Goal: Transaction & Acquisition: Purchase product/service

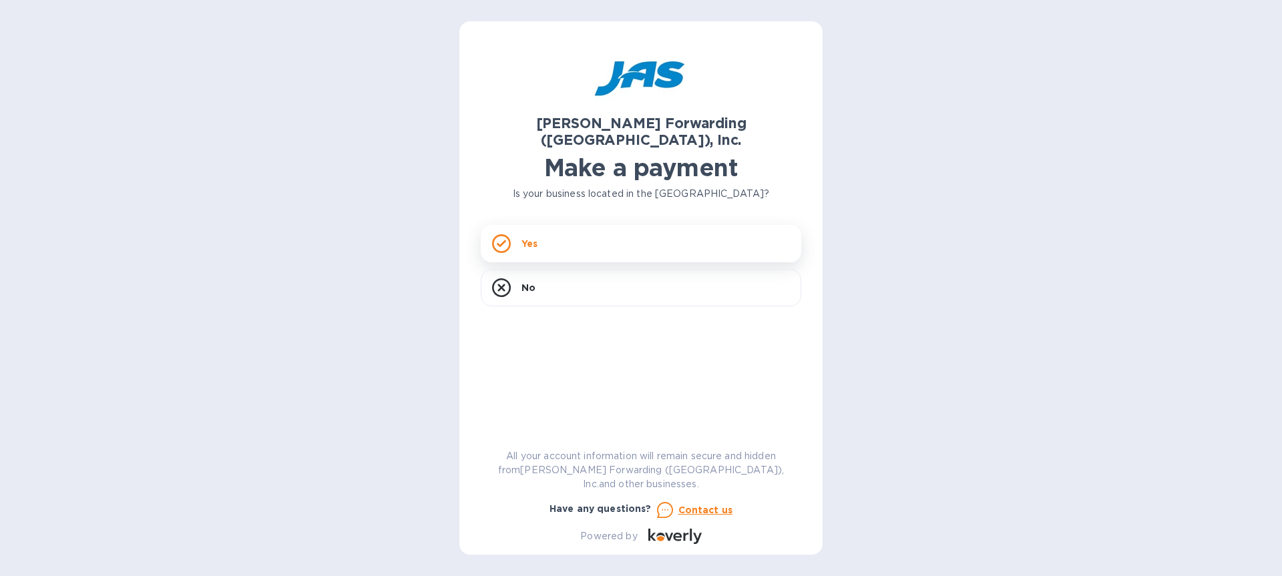
click at [600, 225] on div "Yes" at bounding box center [641, 243] width 321 height 37
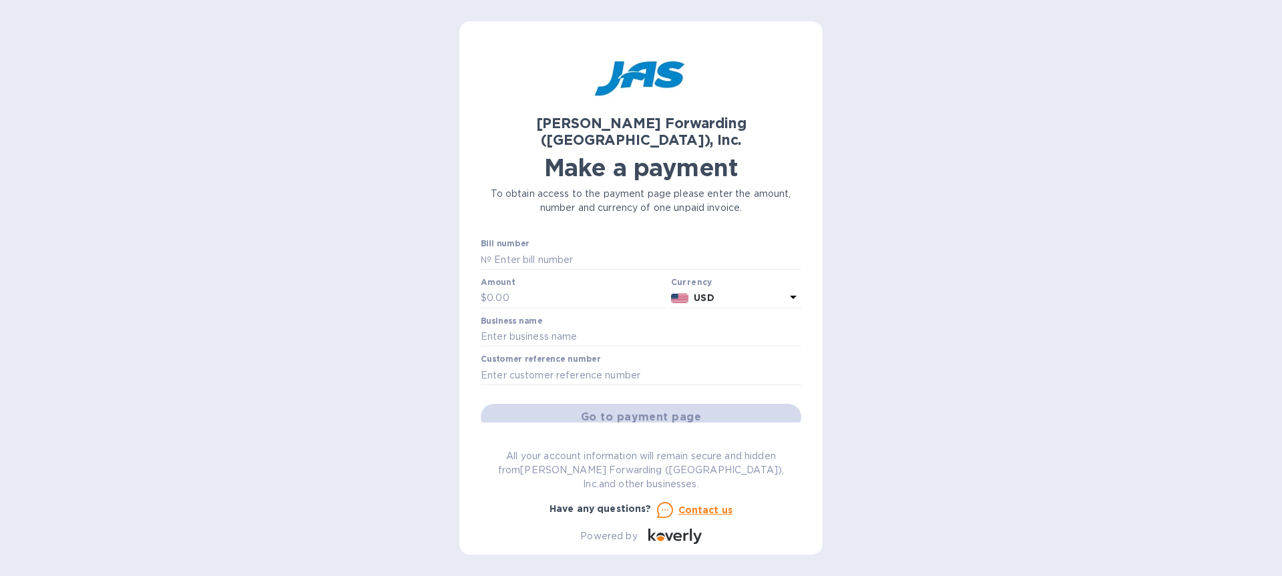
click at [881, 241] on div "[PERSON_NAME] Forwarding ([GEOGRAPHIC_DATA]), Inc. Make a payment To obtain acc…" at bounding box center [641, 288] width 1282 height 576
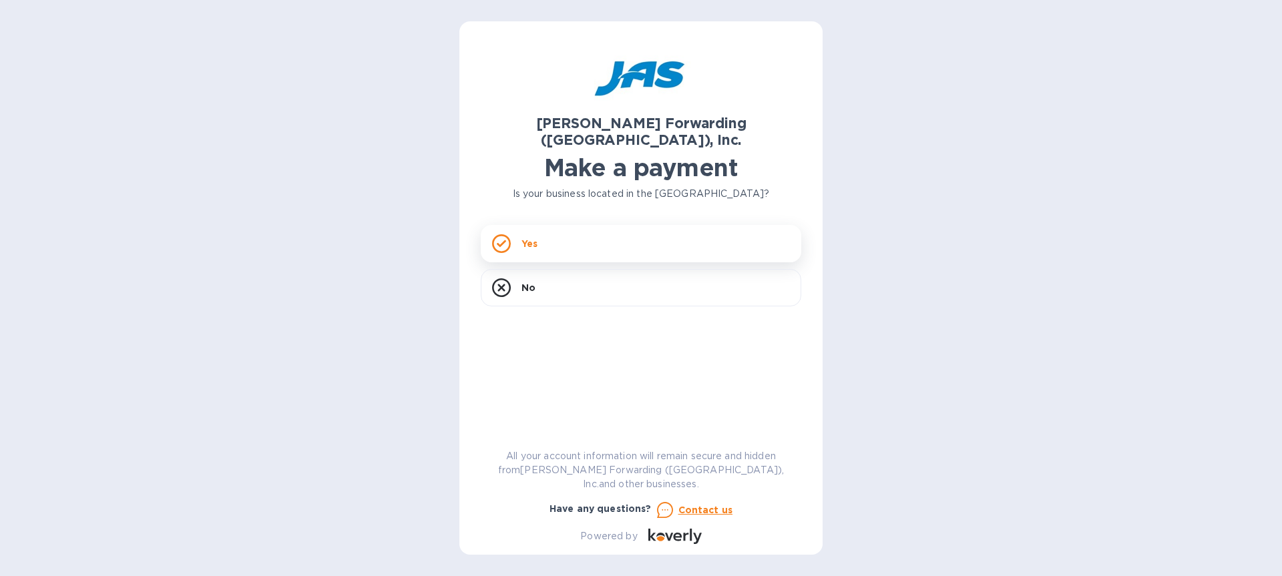
click at [550, 227] on div "Yes" at bounding box center [641, 243] width 321 height 37
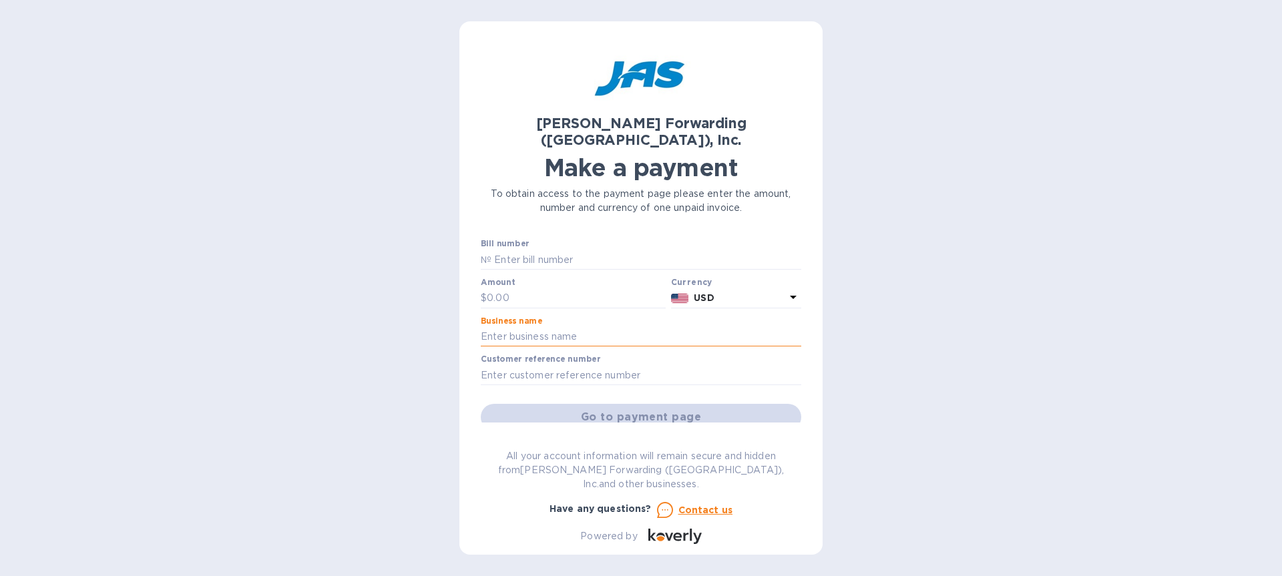
click at [513, 327] on input "text" at bounding box center [641, 337] width 321 height 20
click at [552, 365] on input "text" at bounding box center [641, 375] width 321 height 20
click at [550, 356] on label "Customer reference number" at bounding box center [541, 360] width 120 height 8
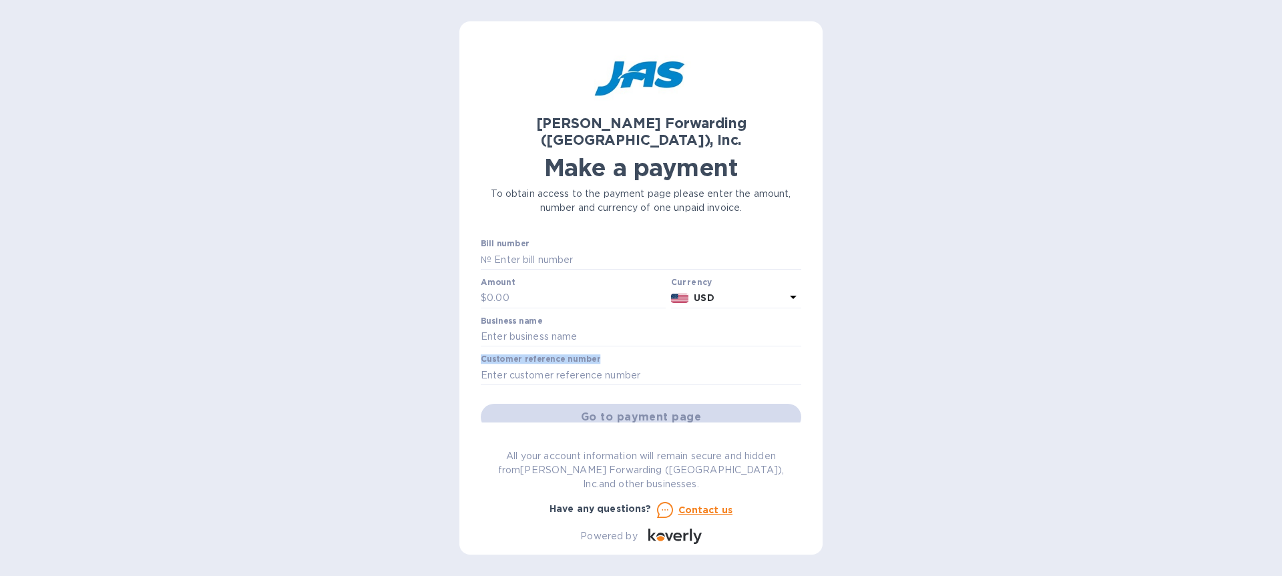
copy label "Customer reference number"
click at [591, 250] on input "text" at bounding box center [646, 260] width 310 height 20
click at [393, 321] on div "[PERSON_NAME] Forwarding ([GEOGRAPHIC_DATA]), Inc. Make a payment To obtain acc…" at bounding box center [641, 288] width 1282 height 576
click at [546, 250] on input "text" at bounding box center [646, 260] width 310 height 20
paste input "SFO503412629"
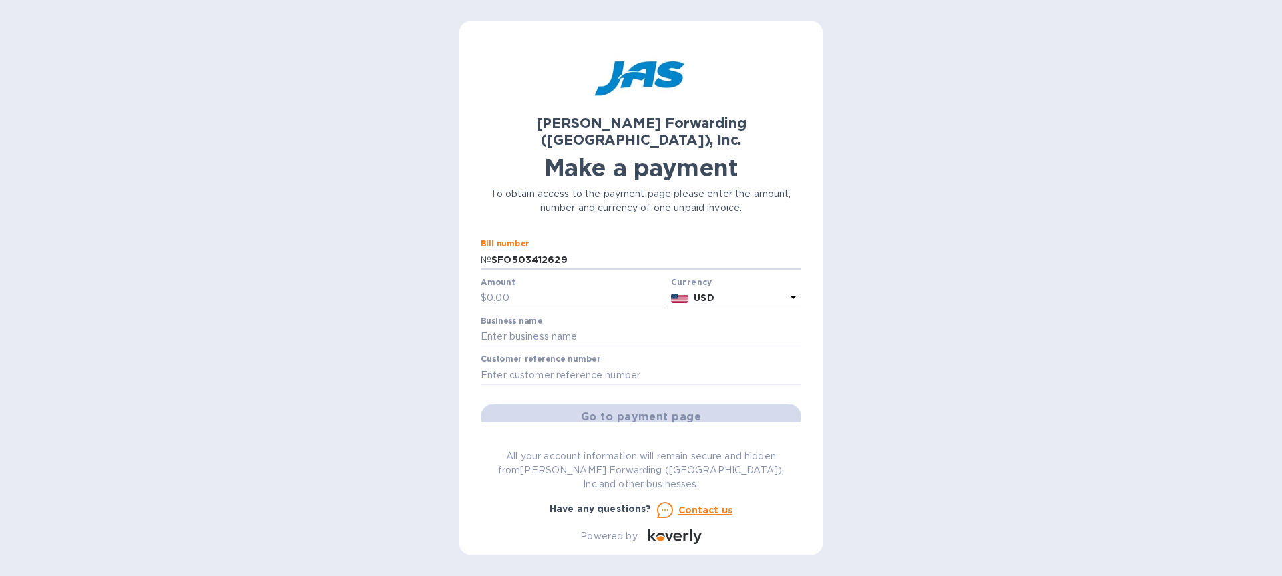
type input "SFO503412629"
click at [545, 288] on input "text" at bounding box center [576, 298] width 179 height 20
type input "216.17"
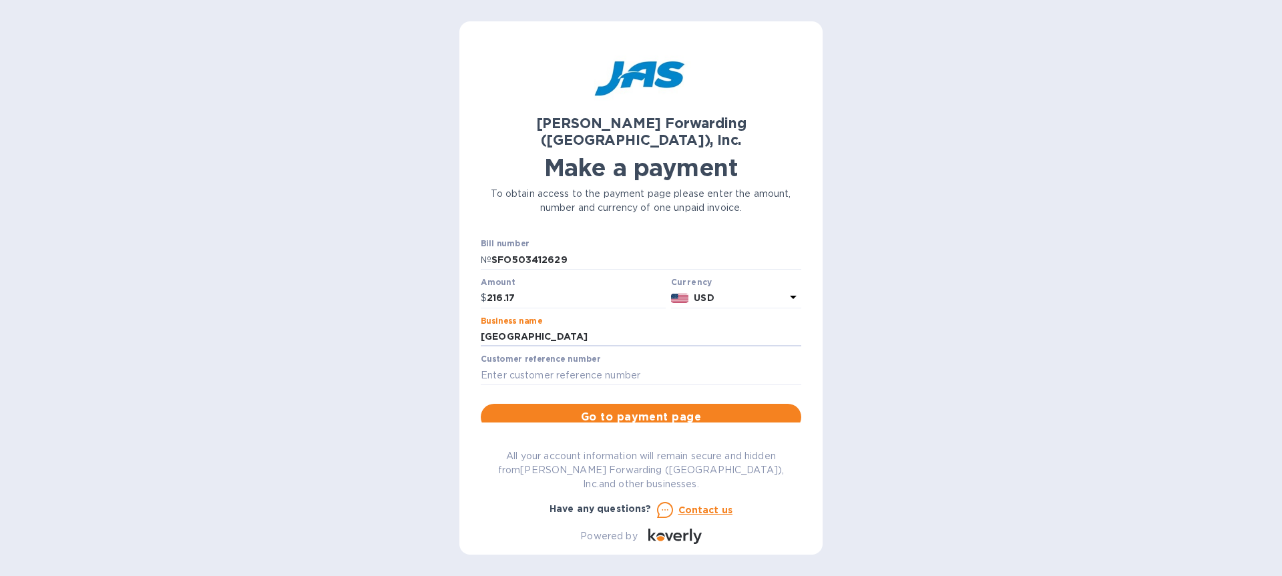
type input "Stanford University"
click at [623, 355] on div "Customer reference number" at bounding box center [641, 370] width 321 height 31
click at [626, 365] on input "text" at bounding box center [641, 375] width 321 height 20
paste input "BSFO501218142"
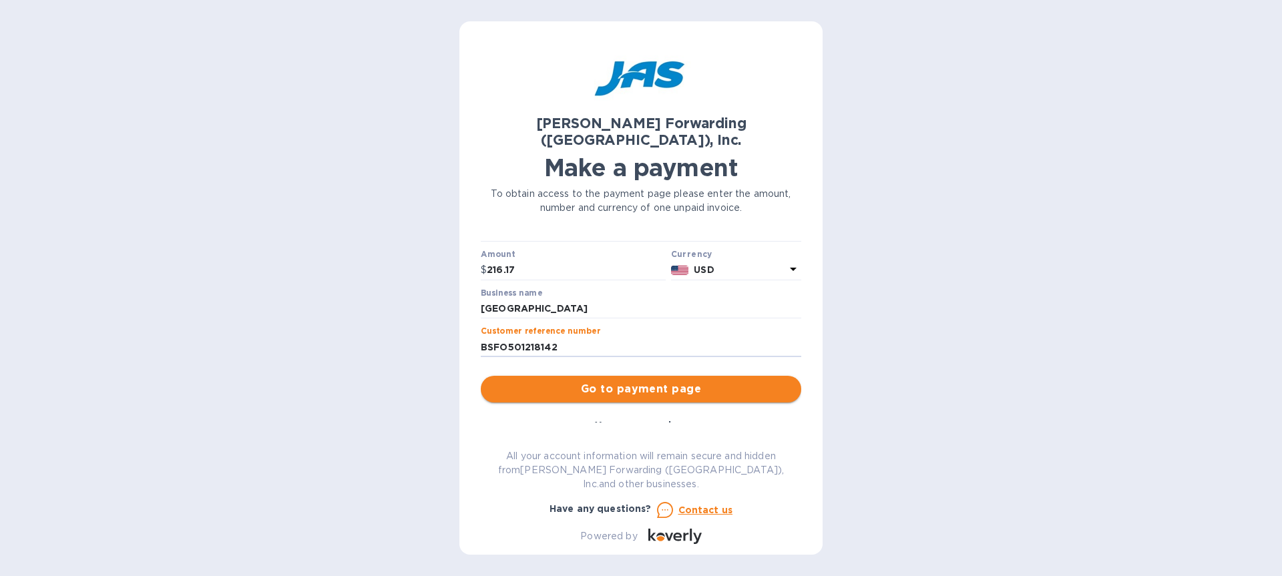
scroll to position [52, 0]
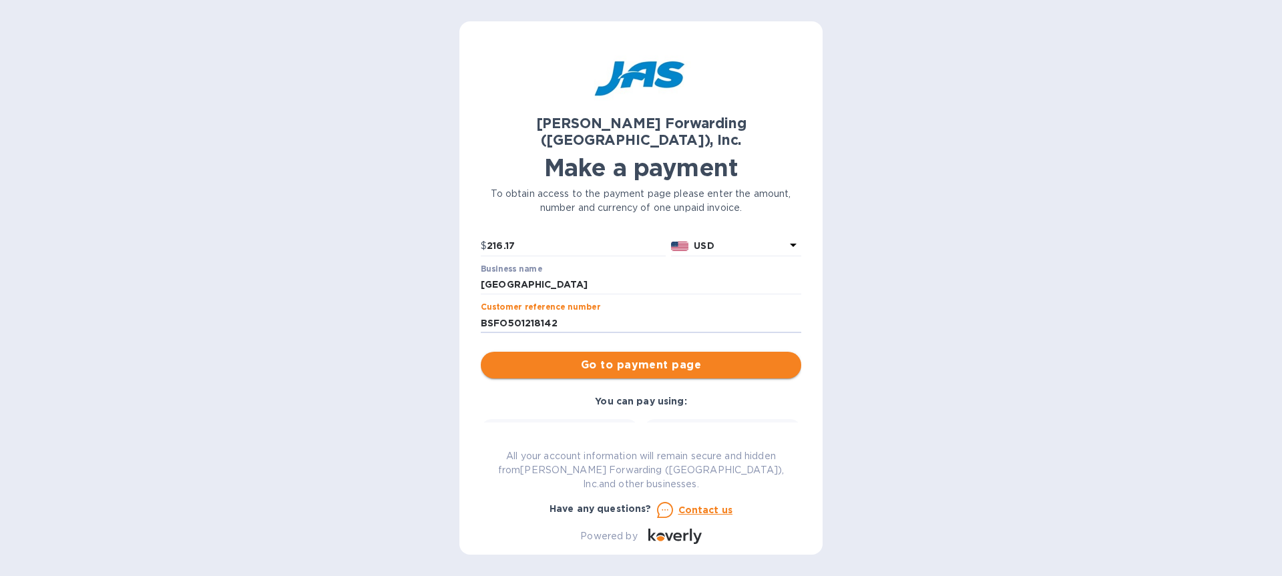
type input "BSFO501218142"
click at [683, 357] on span "Go to payment page" at bounding box center [640, 365] width 299 height 16
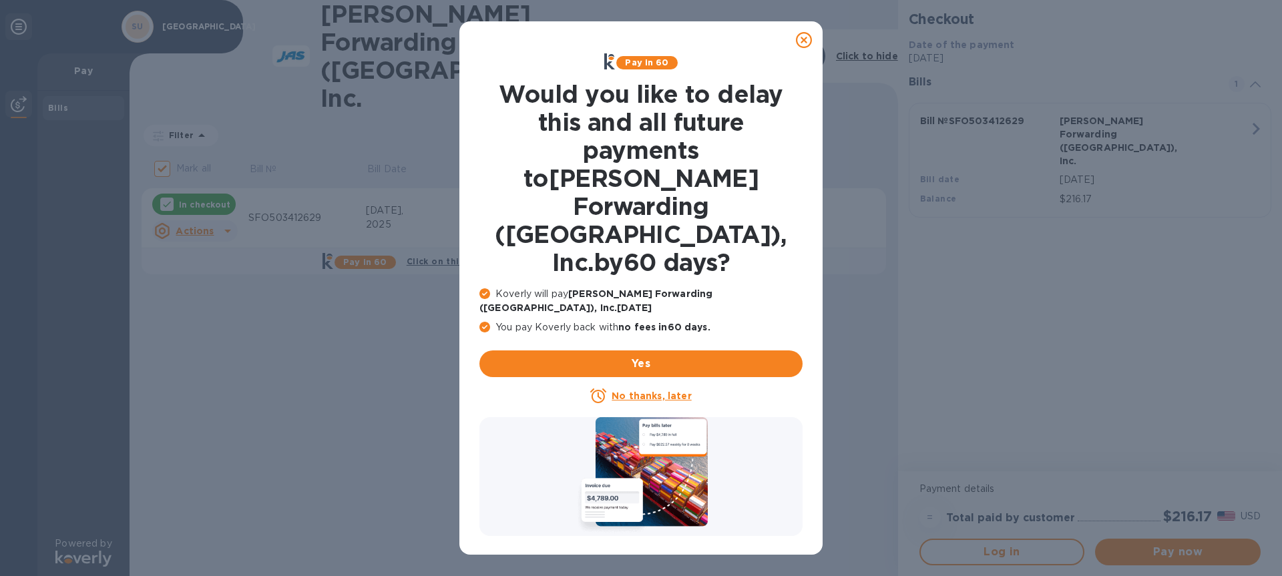
click at [664, 391] on u "No thanks, later" at bounding box center [651, 396] width 79 height 11
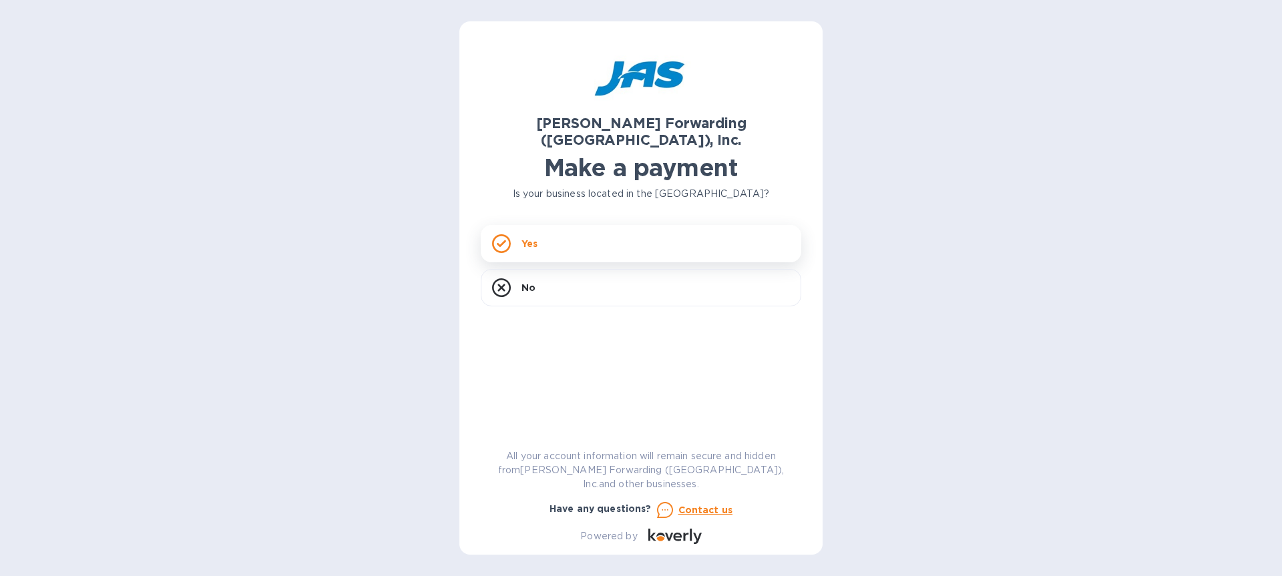
click at [556, 225] on div "Yes" at bounding box center [641, 243] width 321 height 37
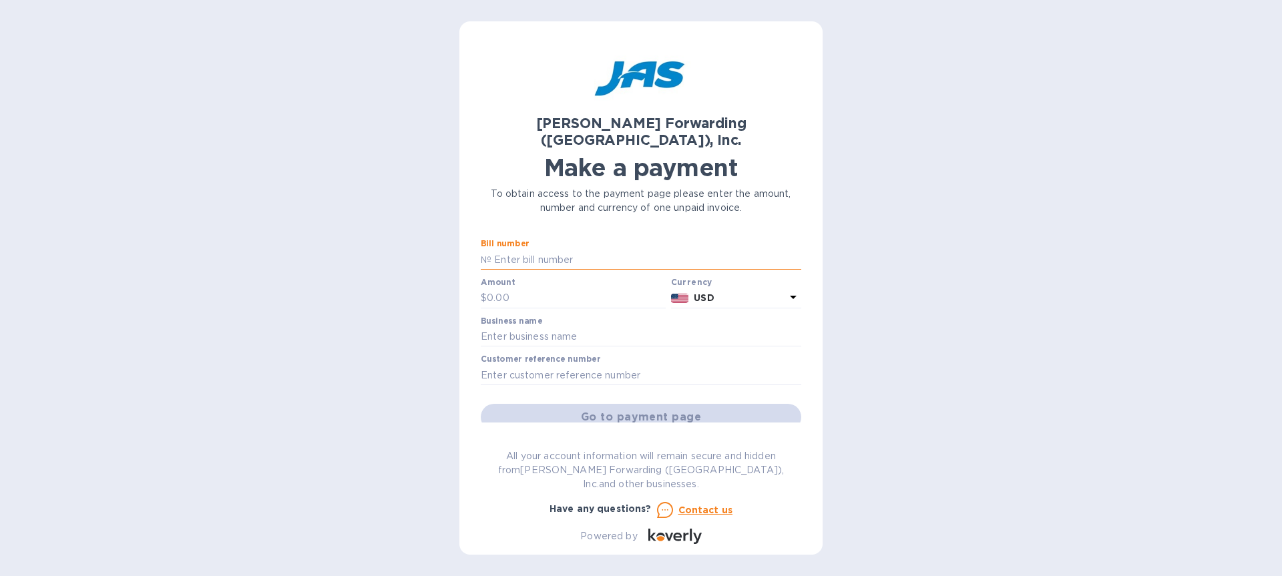
click at [561, 250] on input "text" at bounding box center [646, 260] width 310 height 20
paste input "https://app.koverly.com/invoices/jasforwardingusainc"
type input "https://app.koverly.com/invoices/jasforwardingusainc"
paste input "SFO503412629"
type input "SFO503412629"
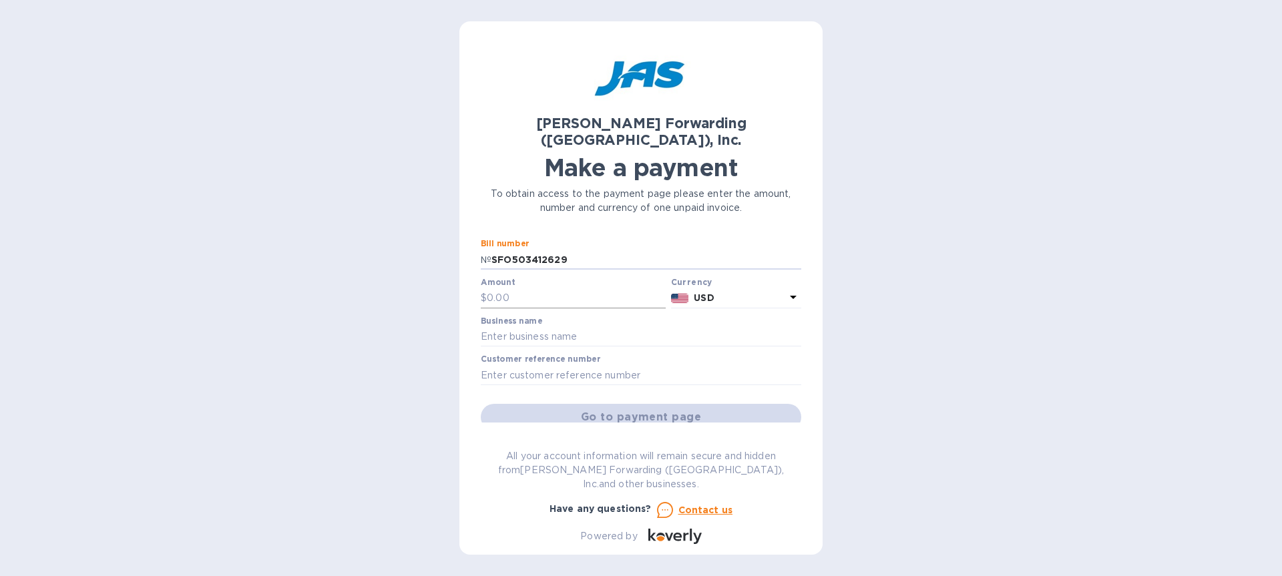
click at [612, 288] on input "text" at bounding box center [576, 298] width 179 height 20
type input "216.17"
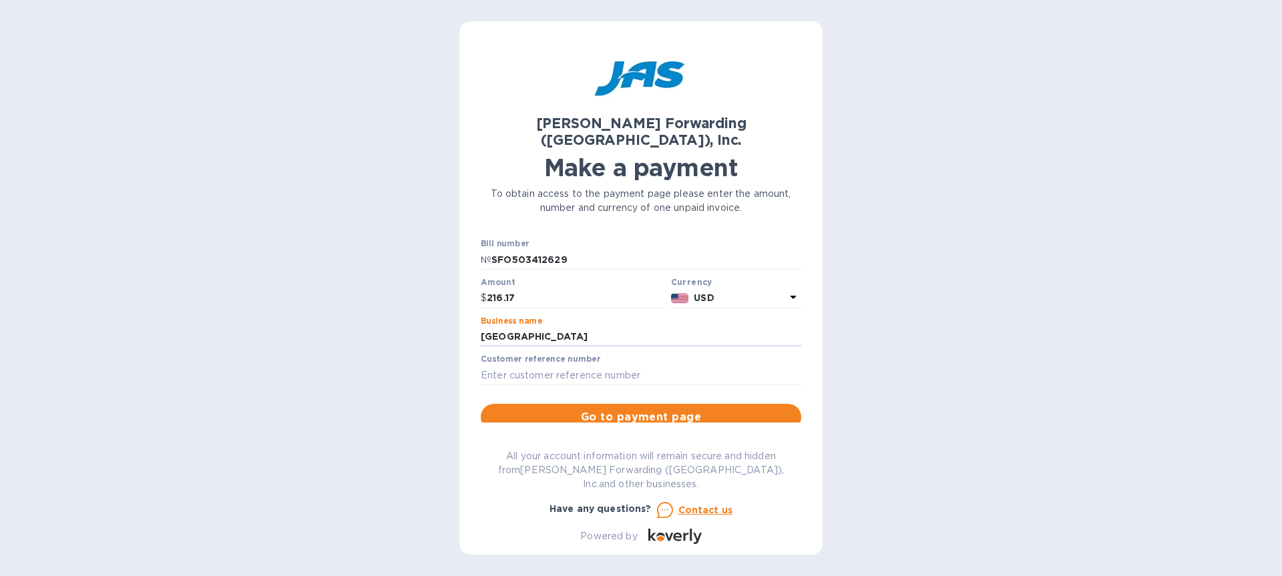
type input "Stanford University"
paste input "BSFO501218142"
type input "BSFO501218142"
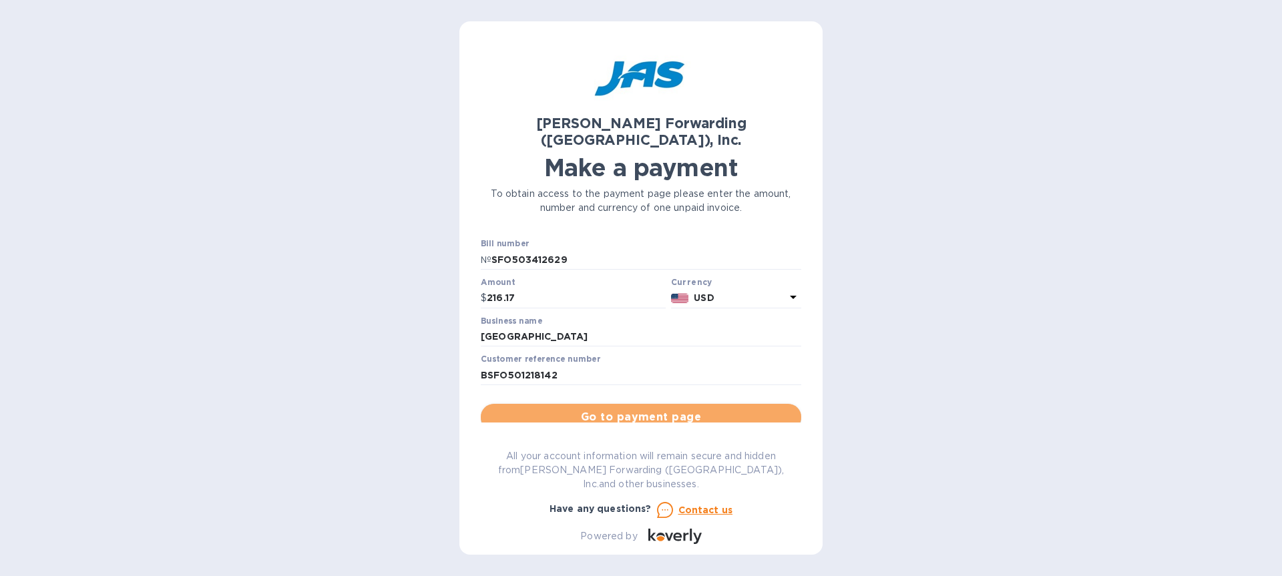
click at [657, 409] on span "Go to payment page" at bounding box center [640, 417] width 299 height 16
